Goal: Information Seeking & Learning: Learn about a topic

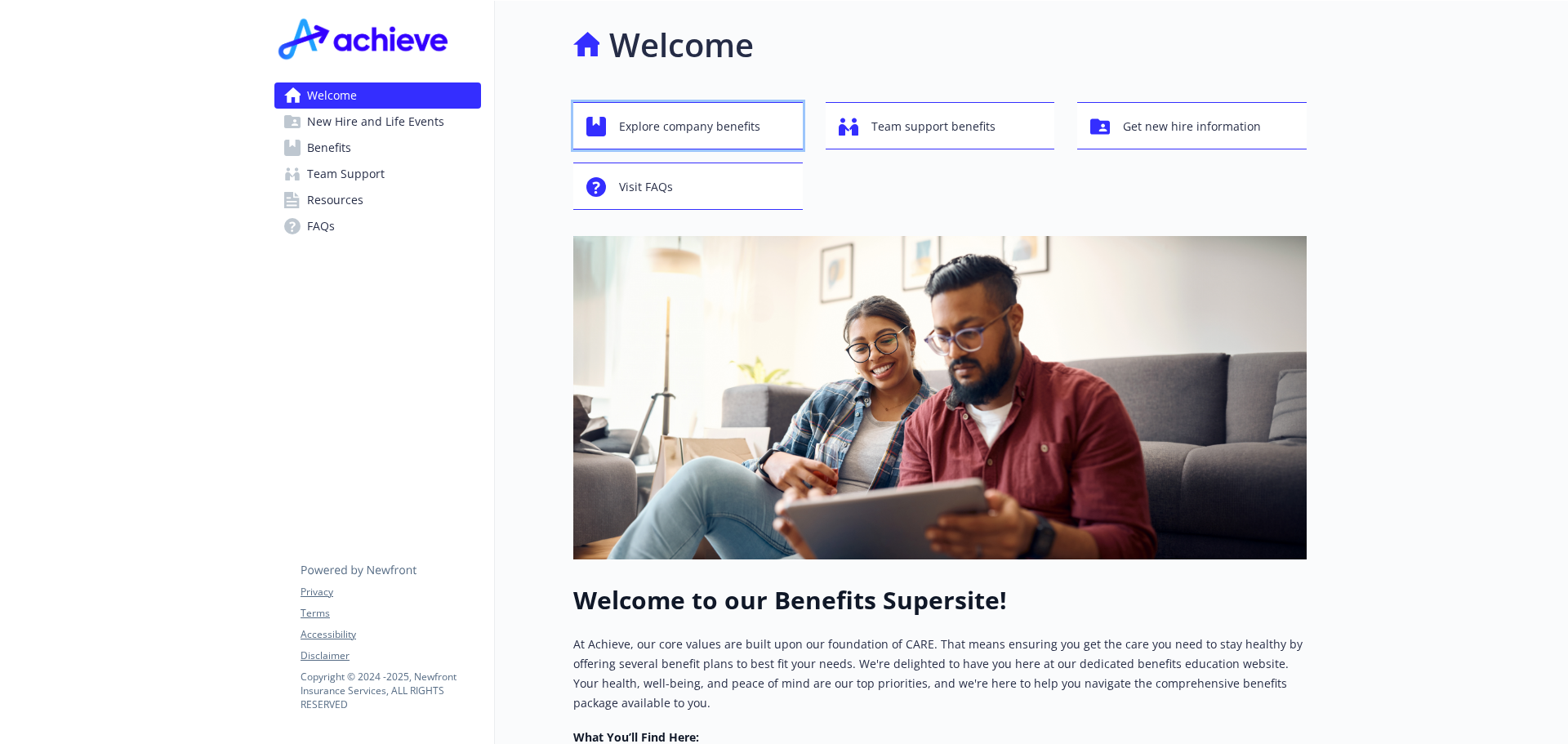
click at [625, 136] on span "Explore company benefits" at bounding box center [689, 127] width 142 height 31
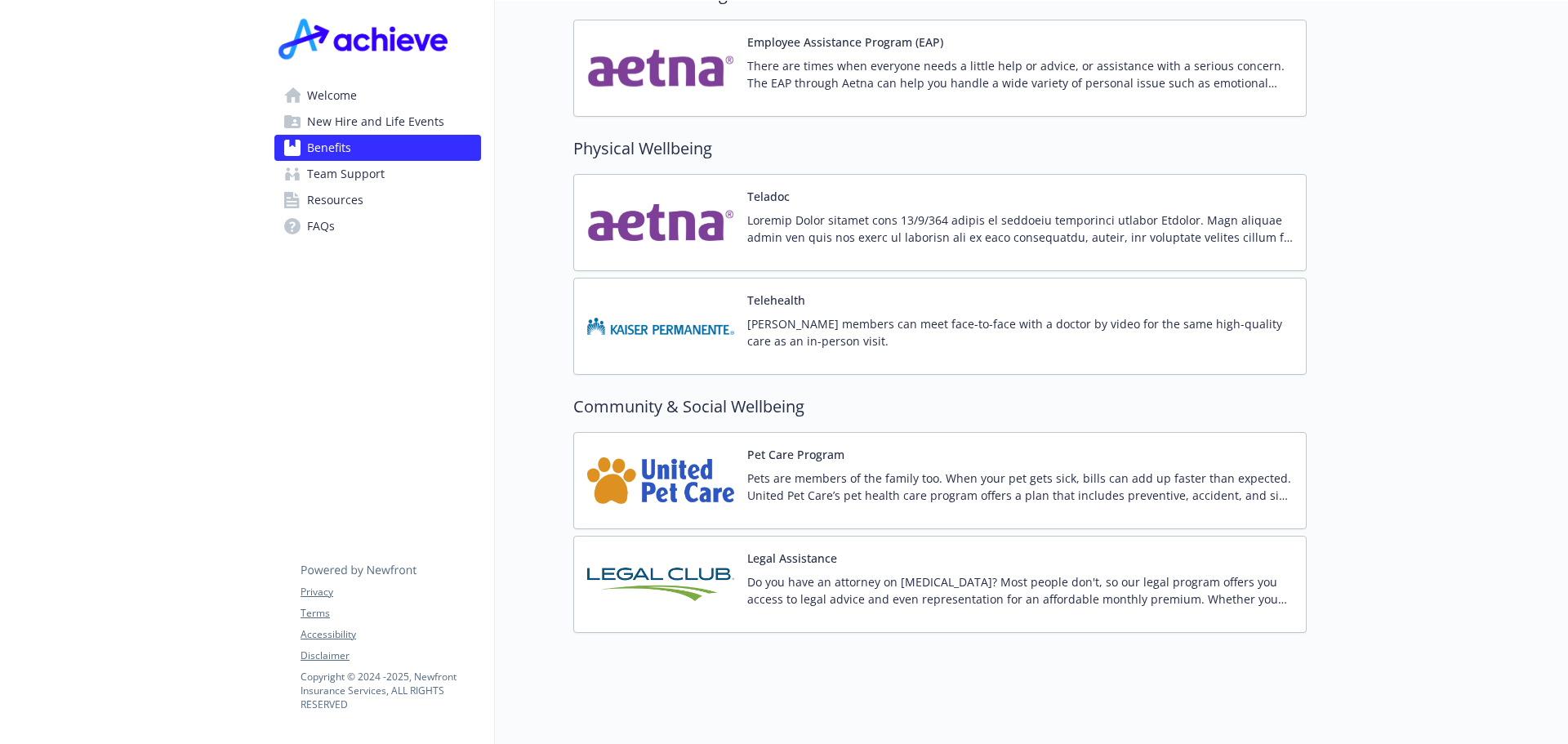
scroll to position [3129, 0]
click at [350, 116] on span "New Hire and Life Events" at bounding box center [376, 121] width 137 height 26
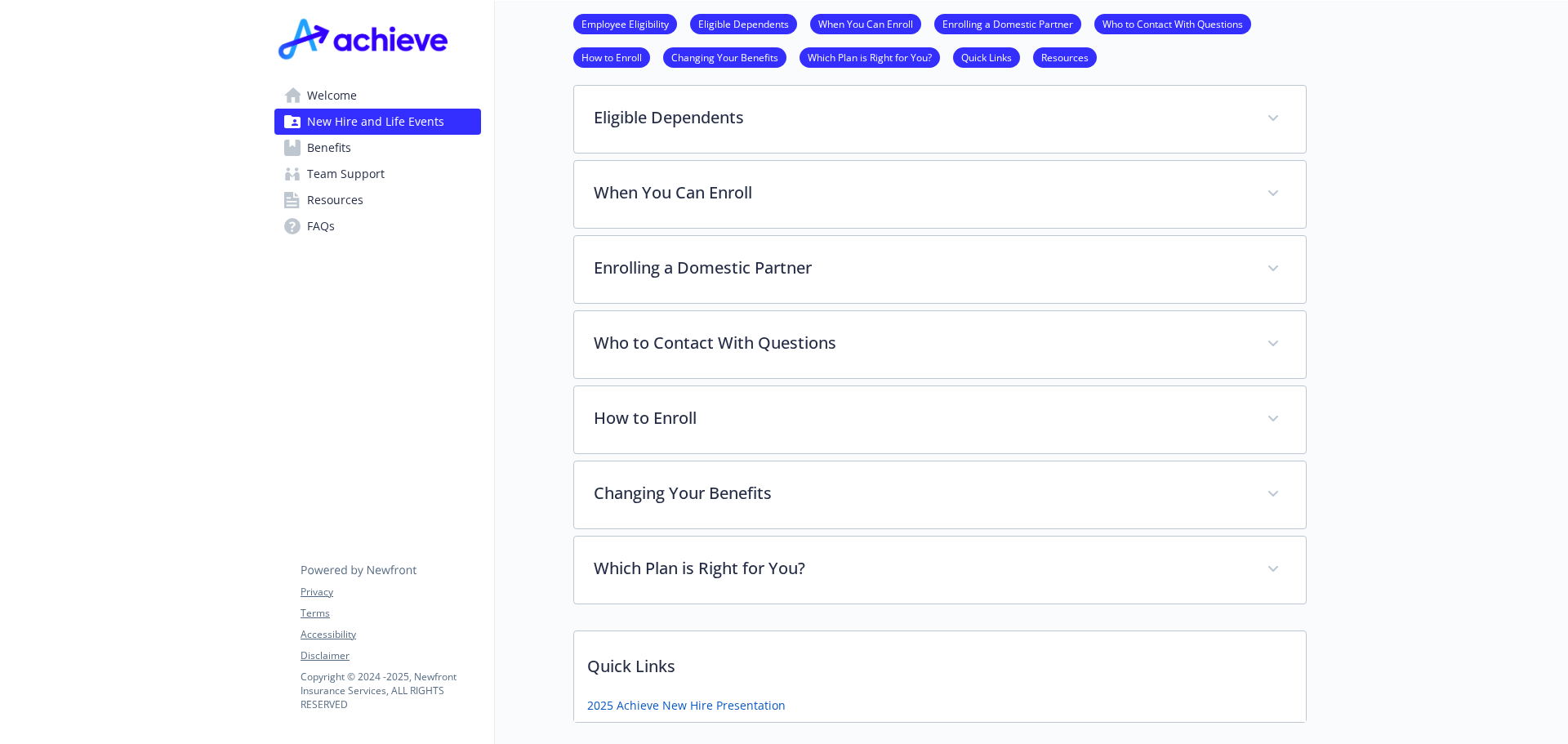
scroll to position [1010, 0]
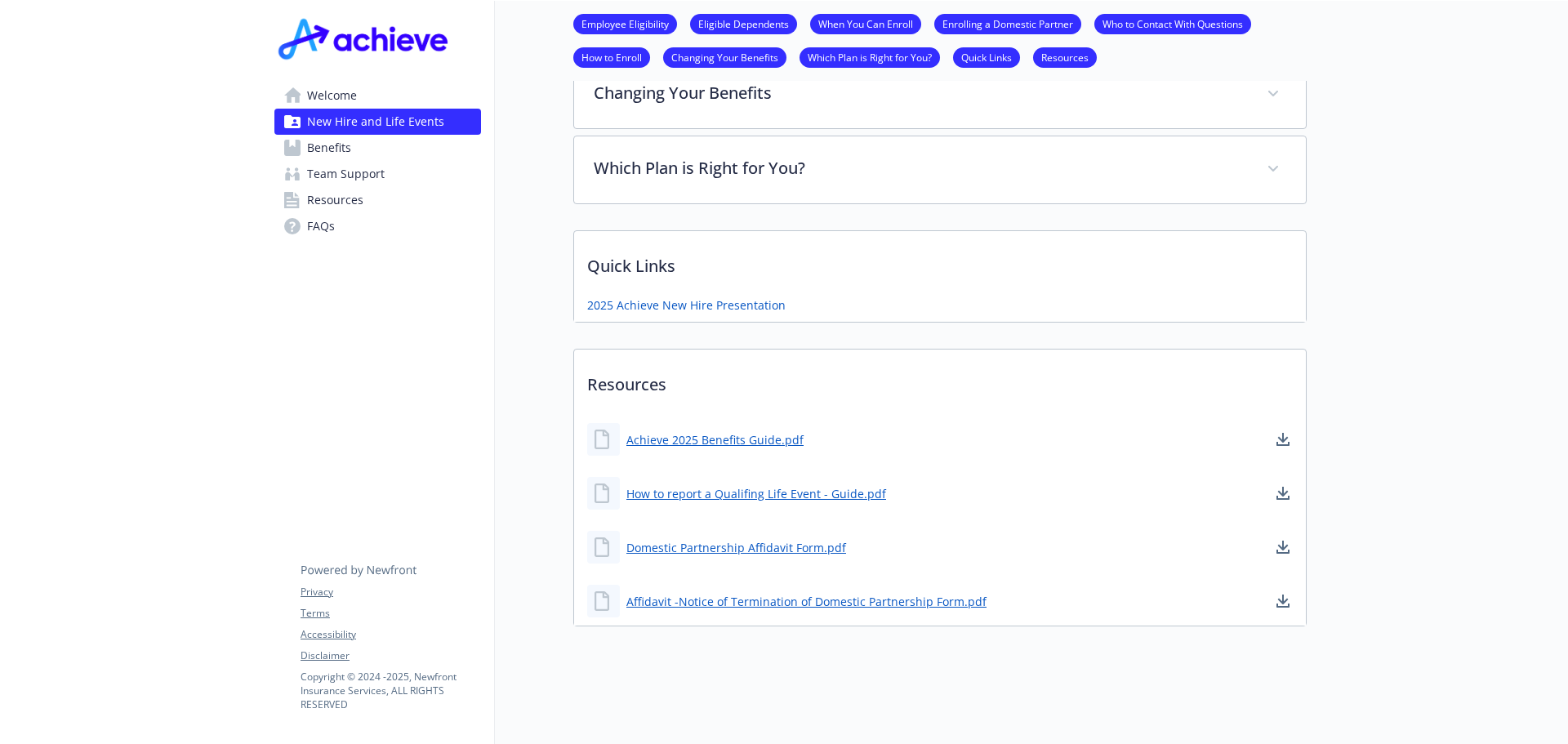
click at [328, 103] on span "Welcome" at bounding box center [332, 95] width 49 height 26
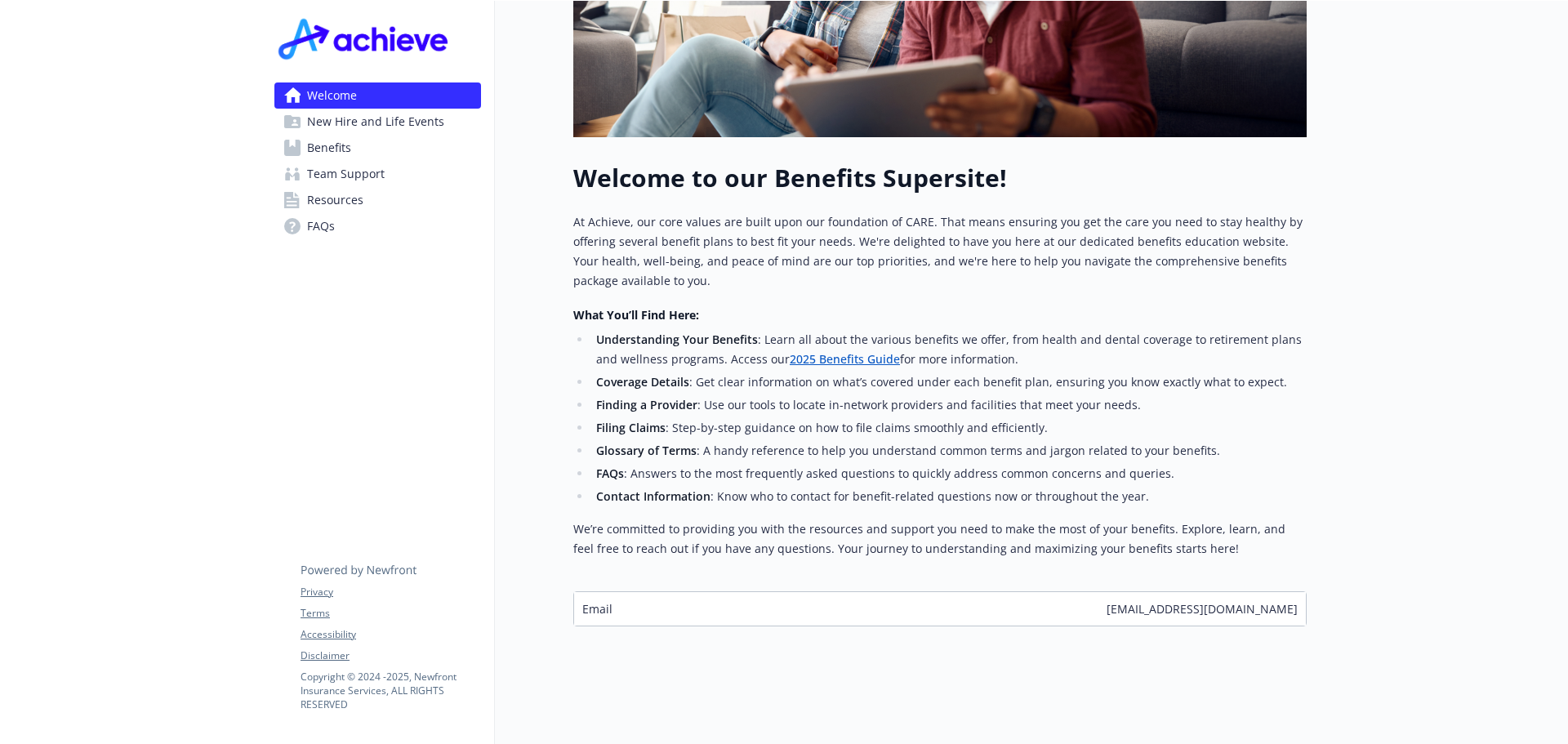
scroll to position [435, 0]
click at [813, 351] on link "2025 Benefits Guide" at bounding box center [844, 359] width 110 height 15
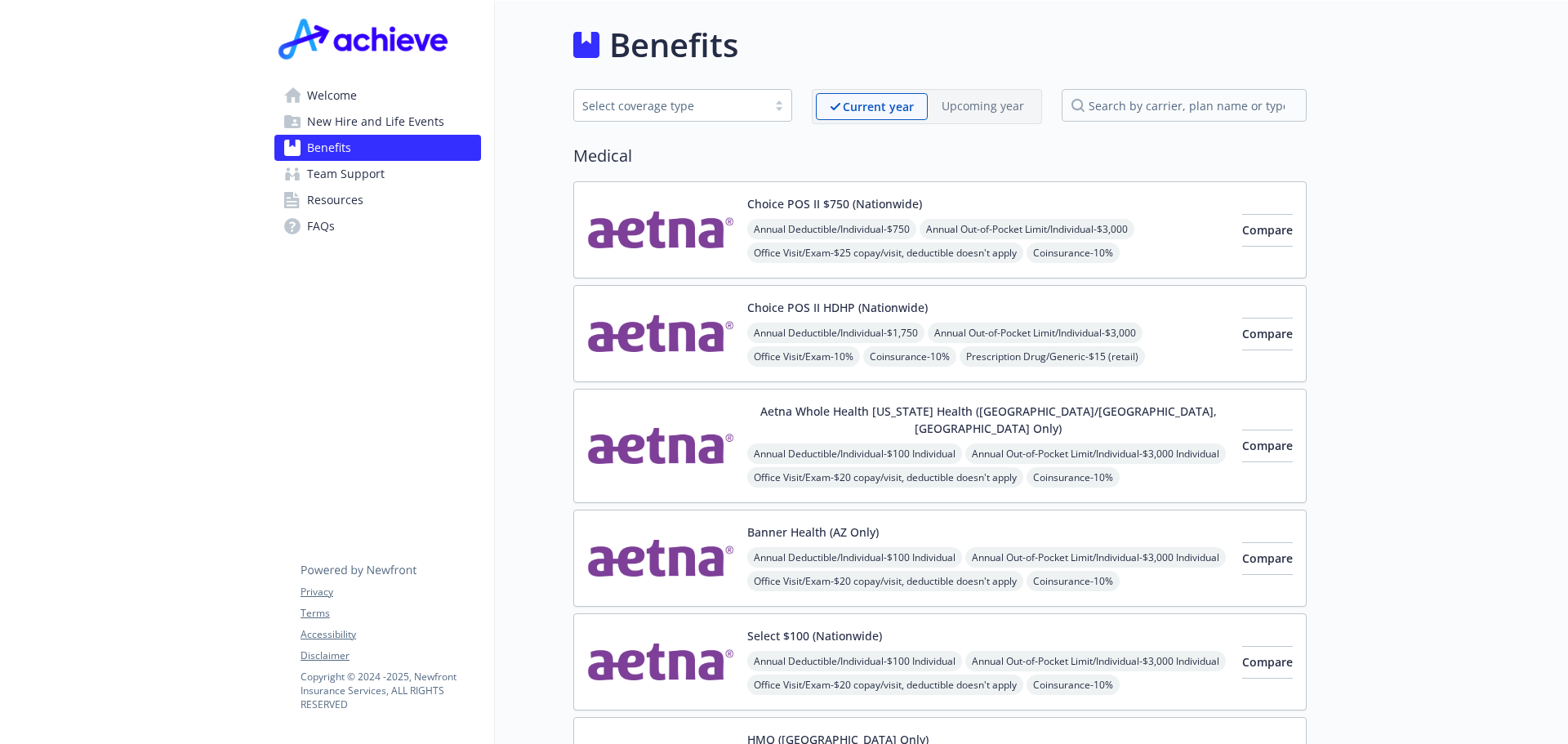
click at [682, 107] on div "Select coverage type" at bounding box center [669, 106] width 176 height 17
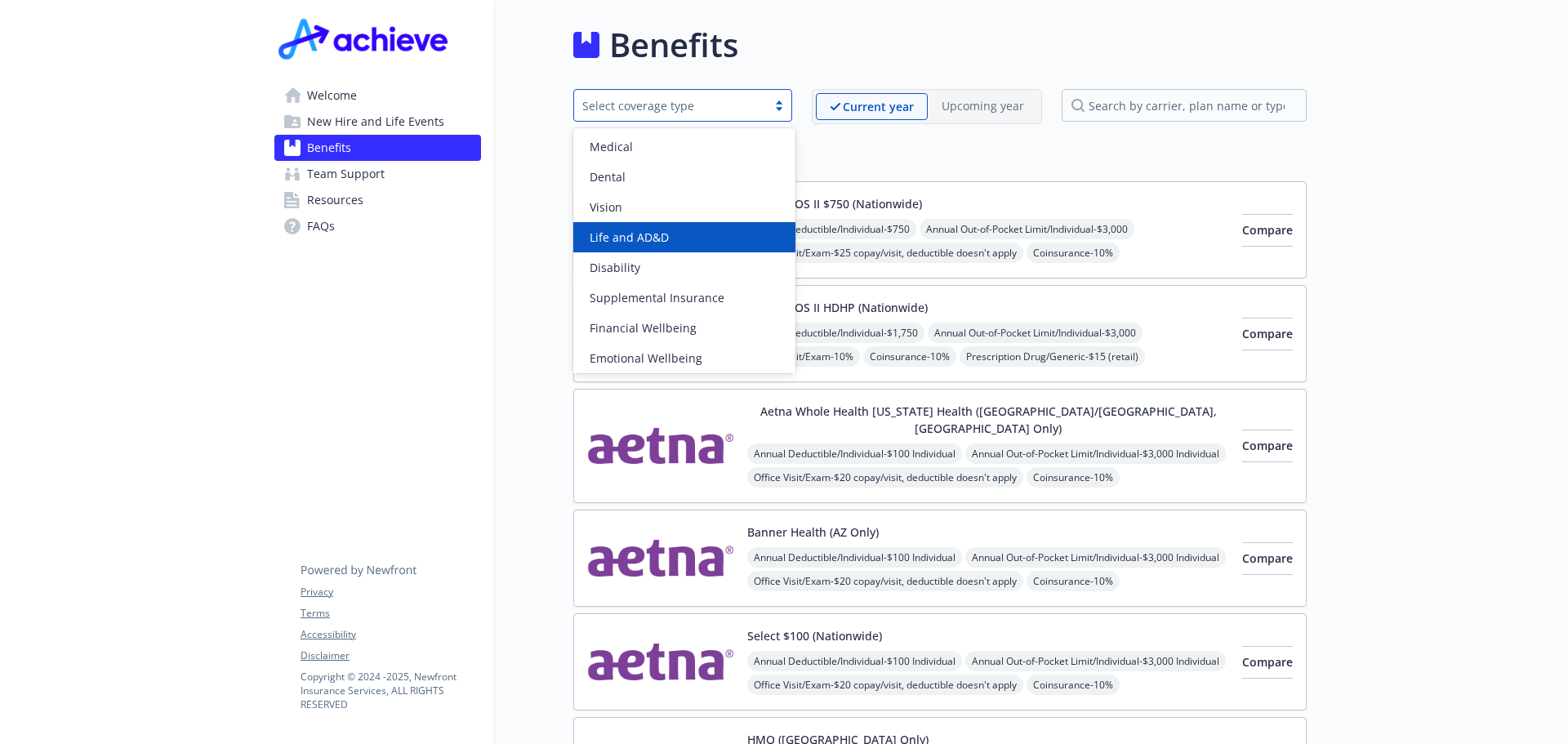
scroll to position [64, 0]
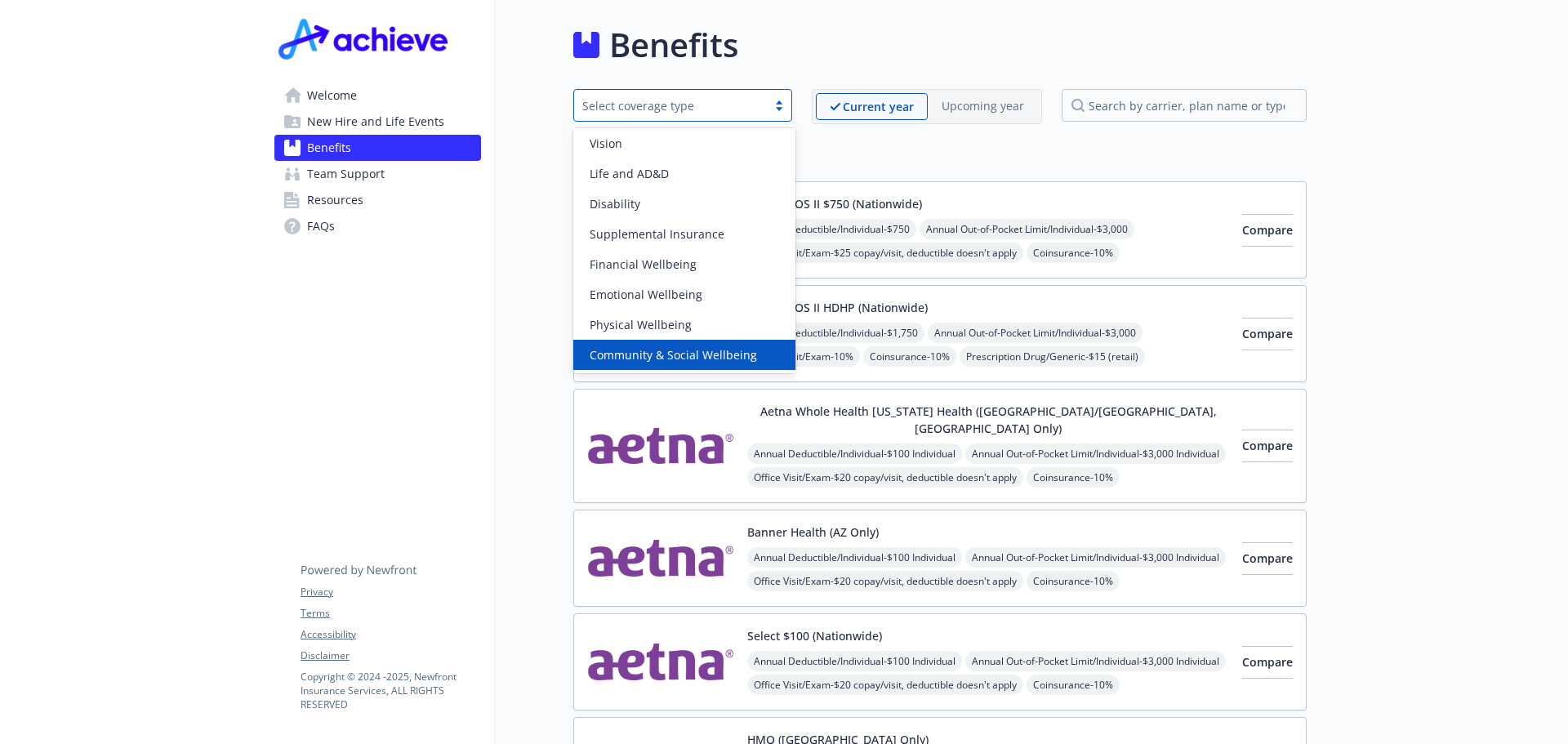
click at [707, 343] on div "Community & Social Wellbeing" at bounding box center [685, 355] width 223 height 30
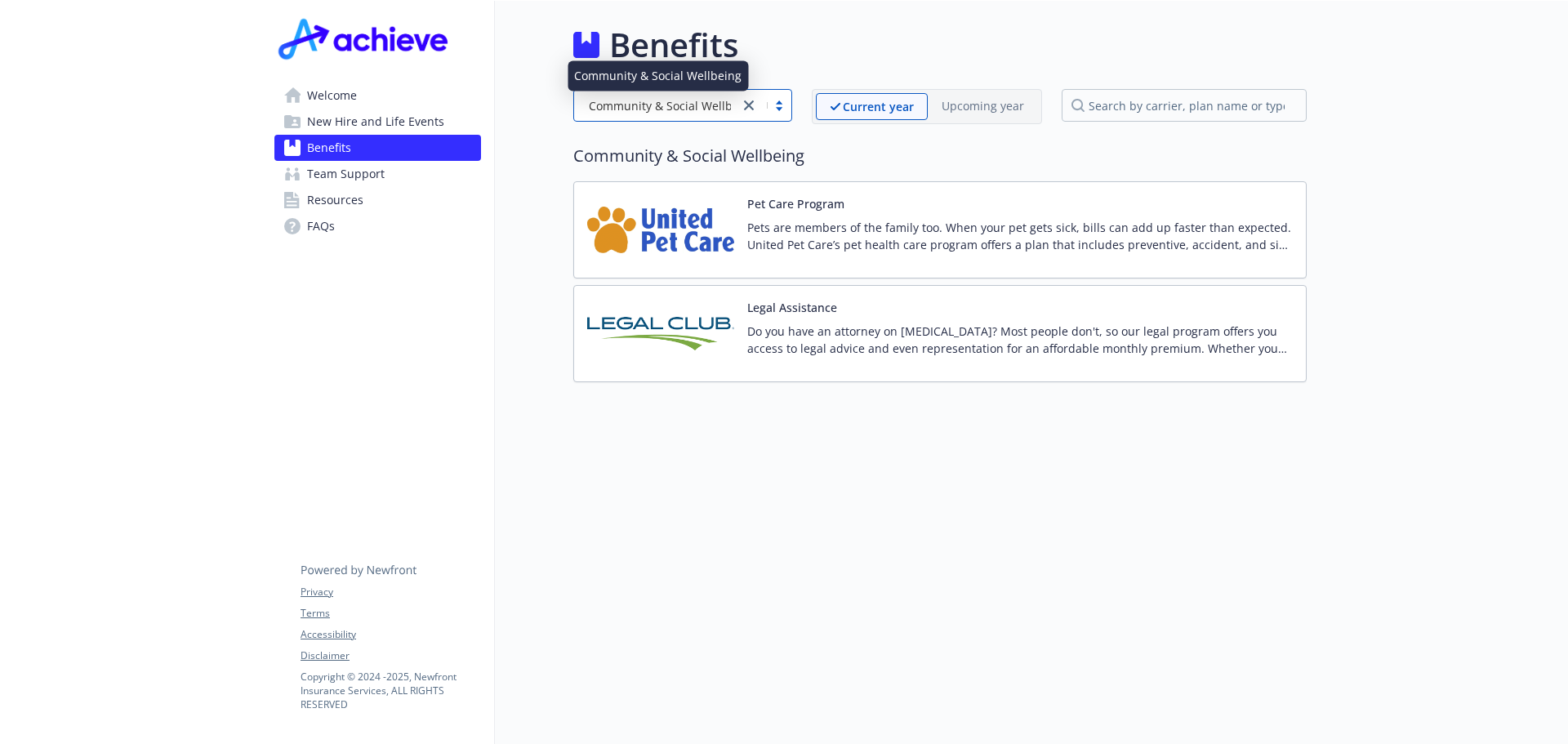
click at [653, 107] on span "Community & Social Wellbeing" at bounding box center [672, 106] width 167 height 17
click at [771, 503] on div "Benefits Community & Social Wellbeing Current year Upcoming year Community & So…" at bounding box center [900, 373] width 812 height 744
